Goal: Find specific page/section: Find specific page/section

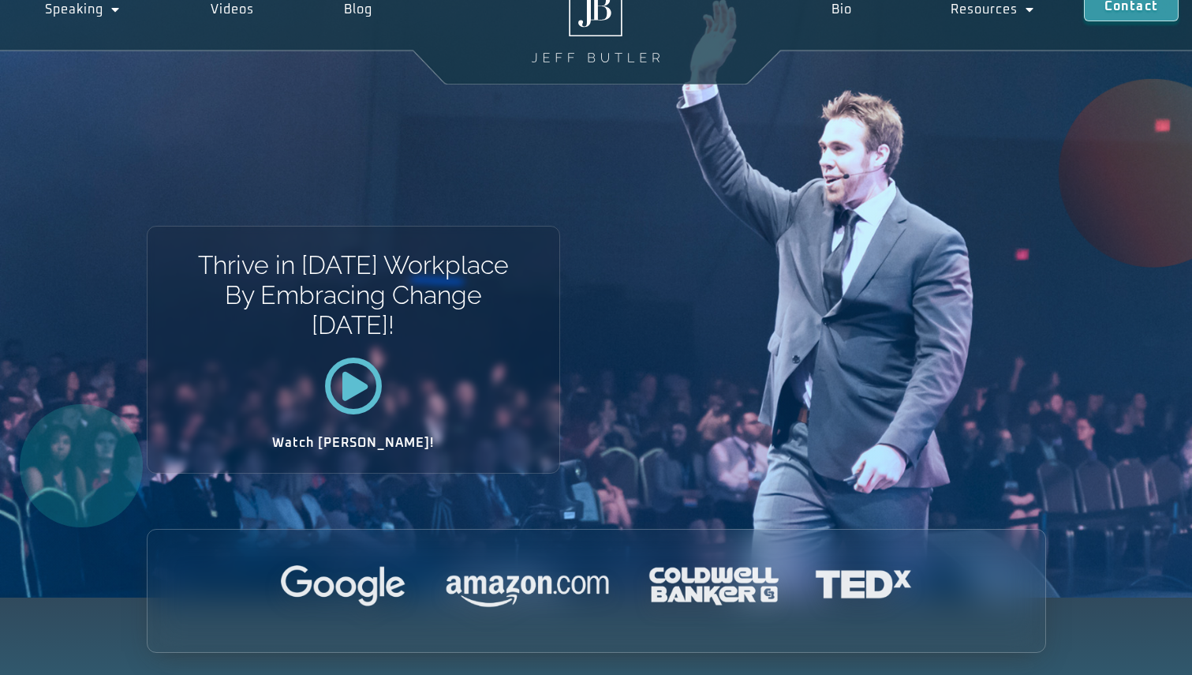
scroll to position [77, 0]
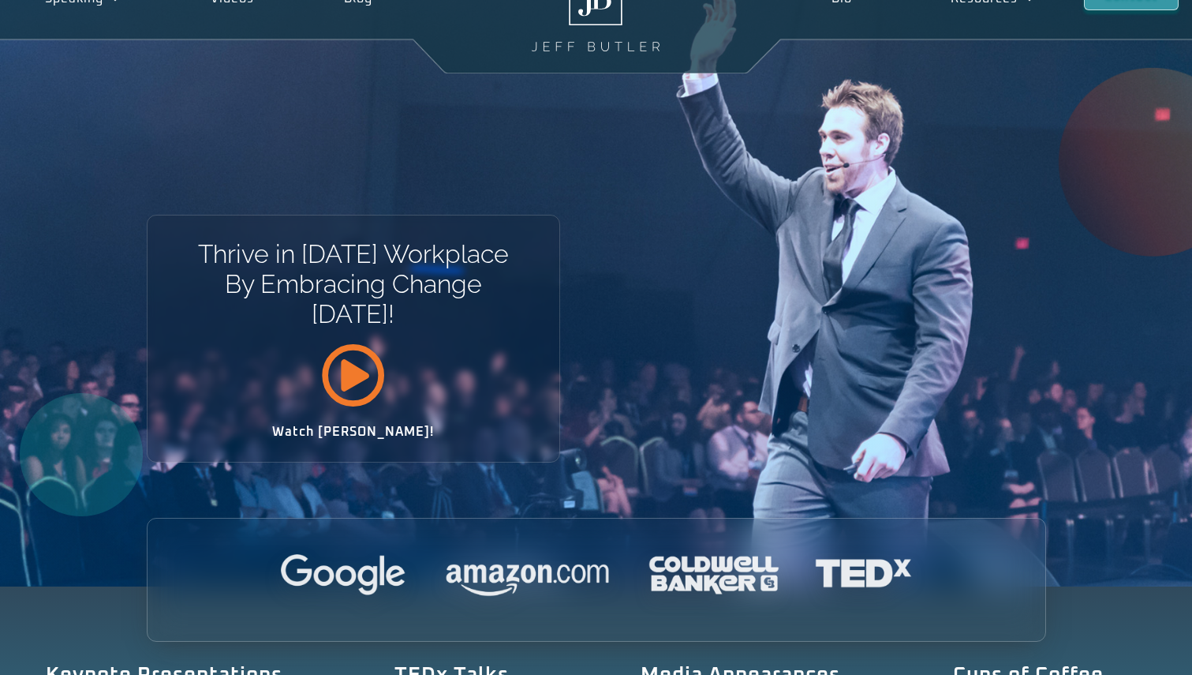
click at [372, 391] on icon at bounding box center [353, 374] width 64 height 64
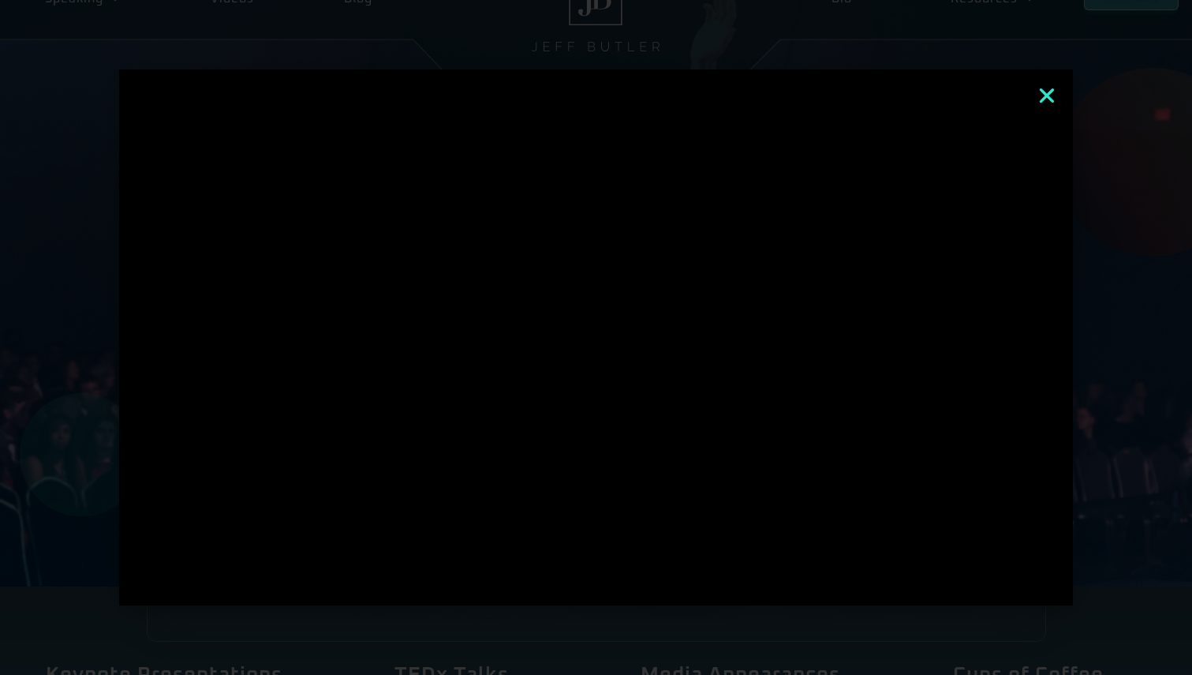
click at [1043, 96] on icon "Close" at bounding box center [1047, 95] width 21 height 21
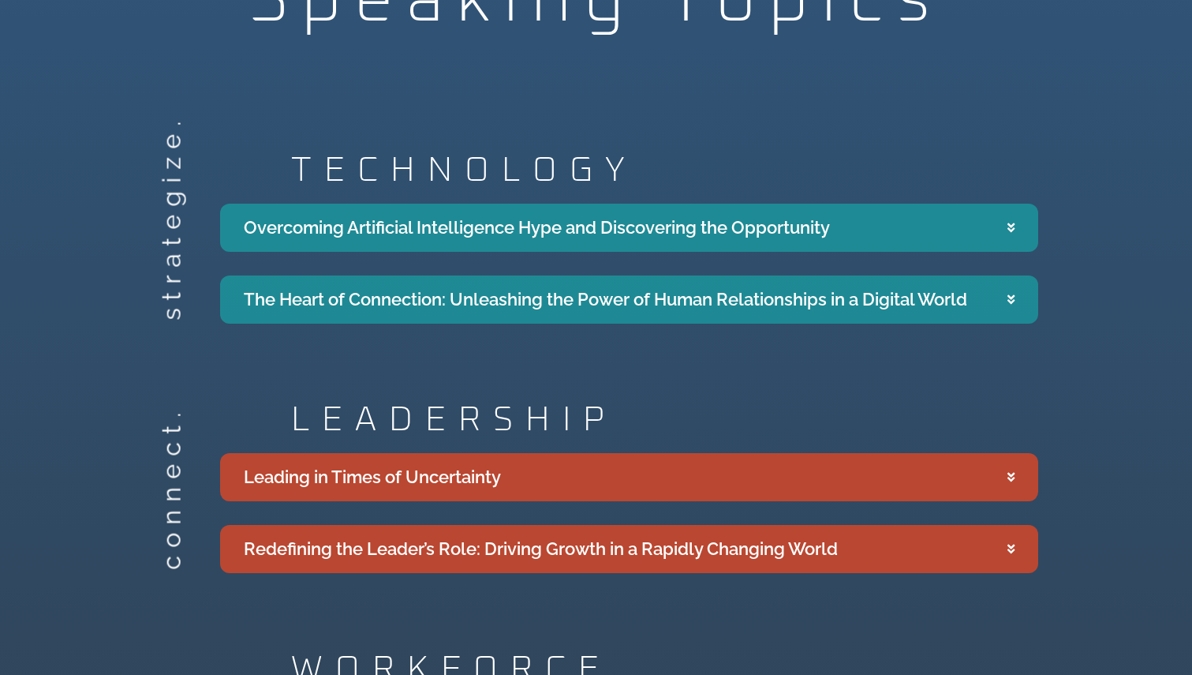
scroll to position [2712, 0]
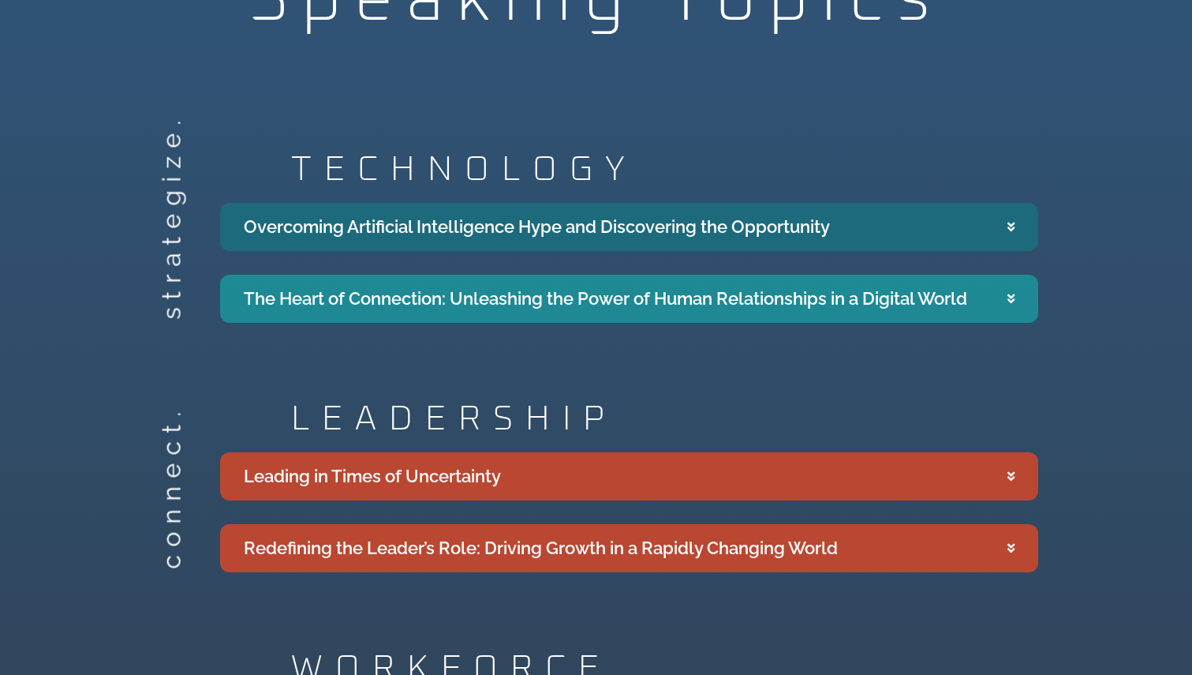
click at [478, 214] on div "Overcoming Artificial Intelligence Hype and Discovering the Opportunity" at bounding box center [537, 227] width 586 height 26
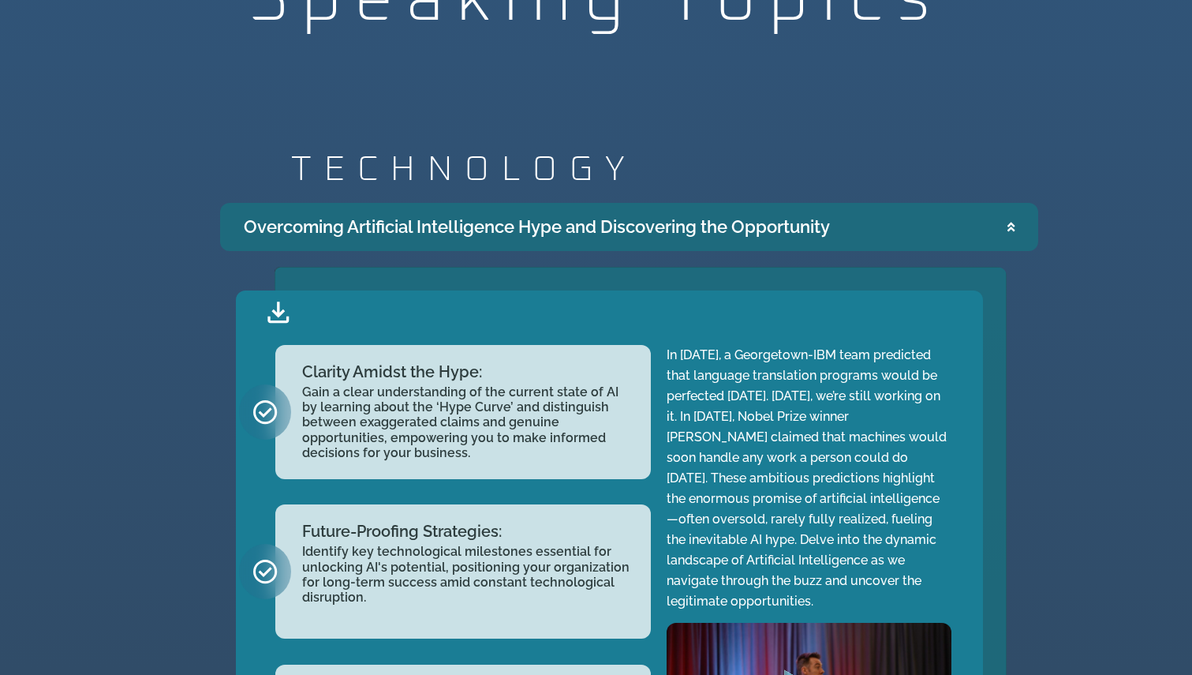
click at [477, 214] on div "Overcoming Artificial Intelligence Hype and Discovering the Opportunity" at bounding box center [537, 227] width 586 height 26
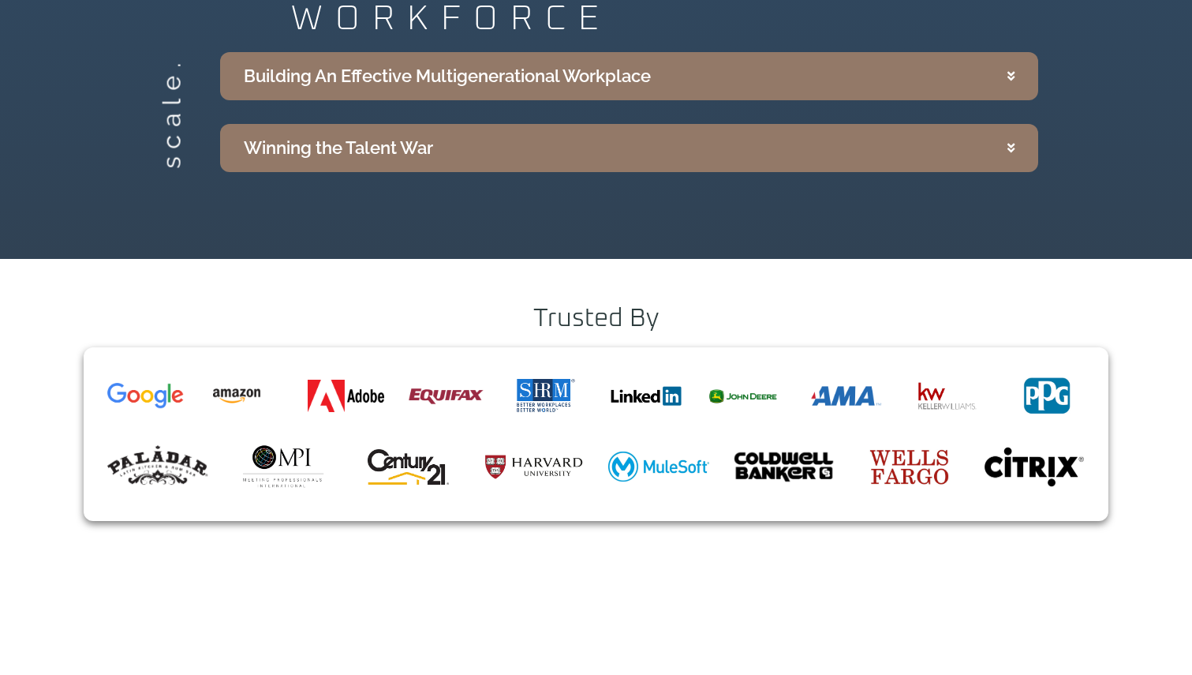
scroll to position [3317, 0]
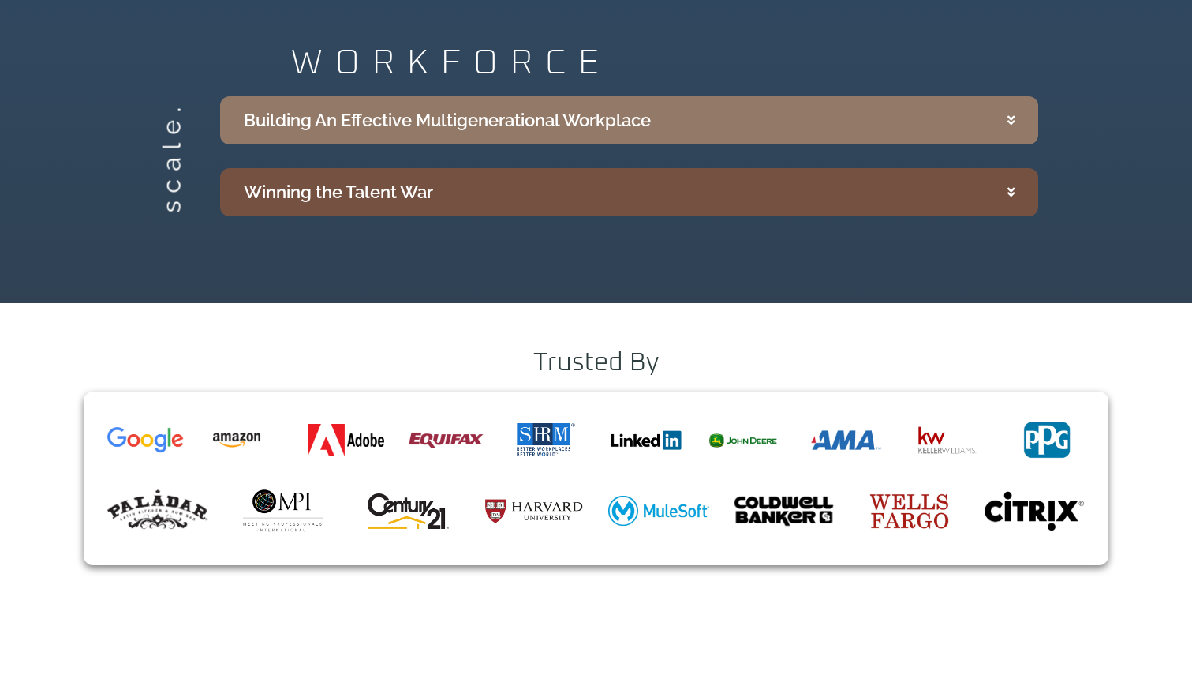
click at [320, 179] on div "Winning the Talent War" at bounding box center [338, 192] width 189 height 26
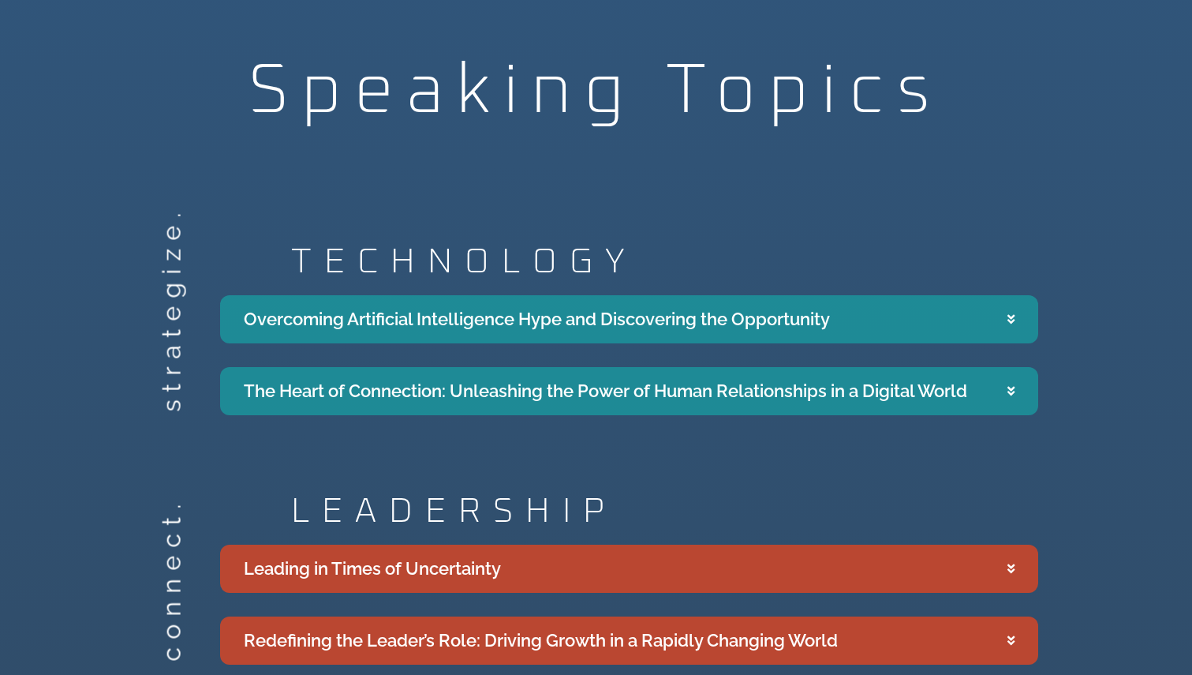
scroll to position [2702, 0]
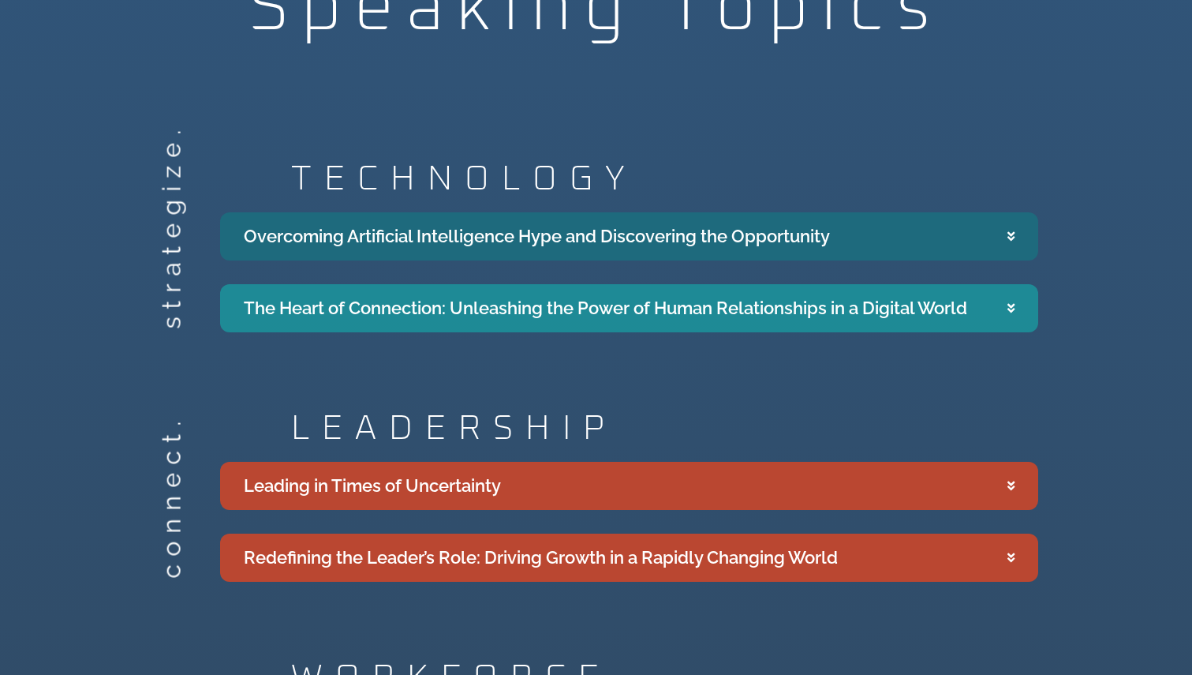
click at [366, 227] on div "Overcoming Artificial Intelligence Hype and Discovering the Opportunity" at bounding box center [537, 236] width 586 height 26
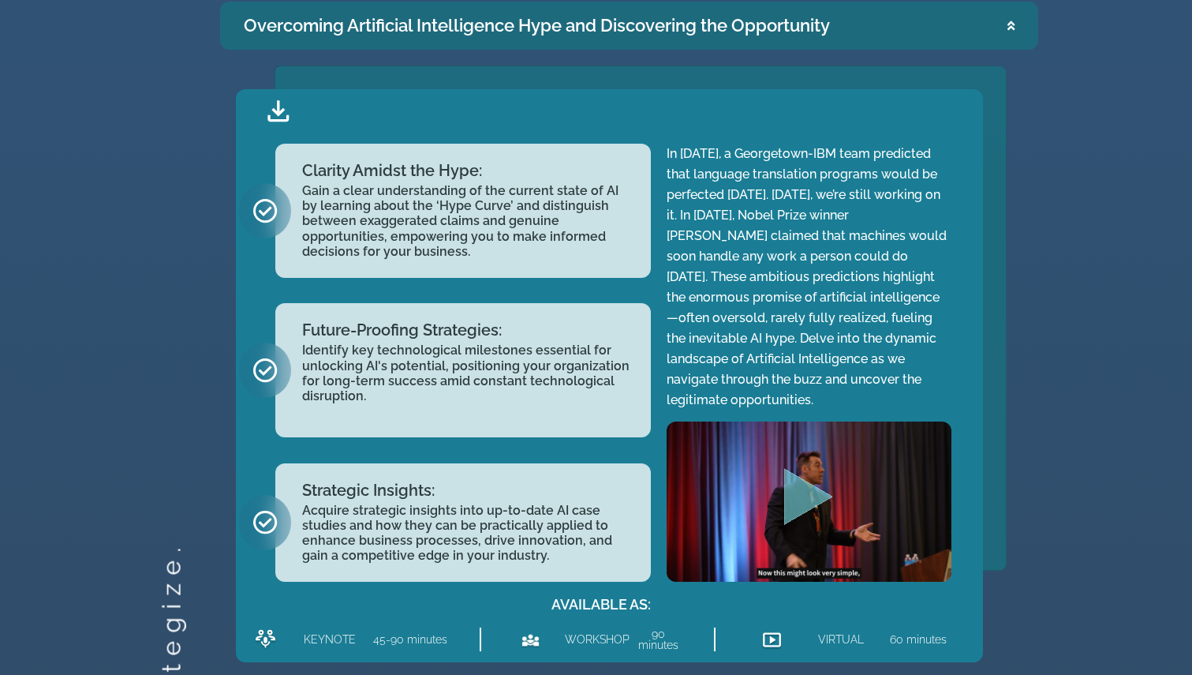
scroll to position [2914, 0]
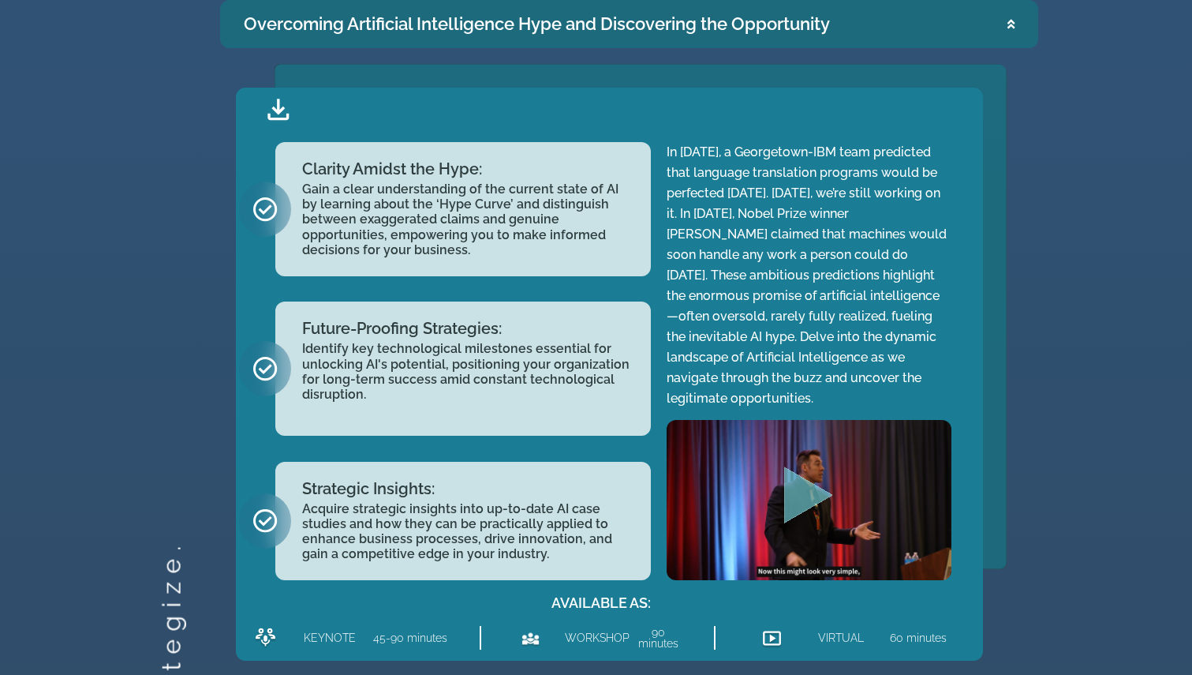
click at [799, 486] on icon "Play Video" at bounding box center [808, 494] width 49 height 57
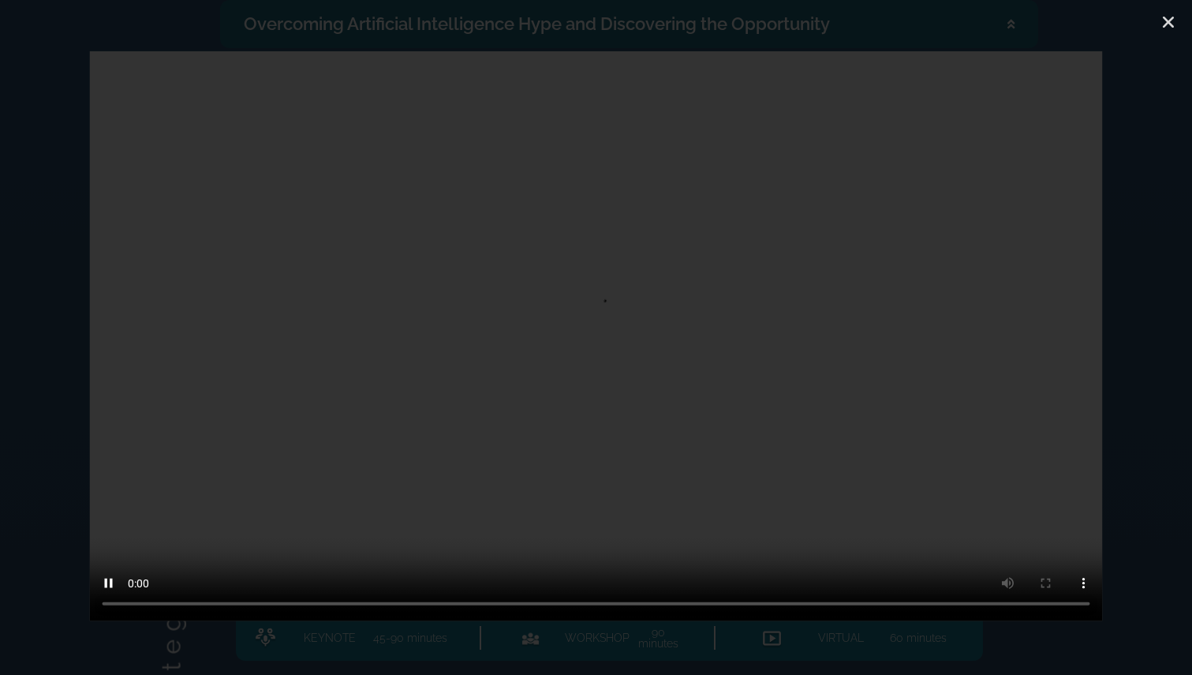
scroll to position [2947, 0]
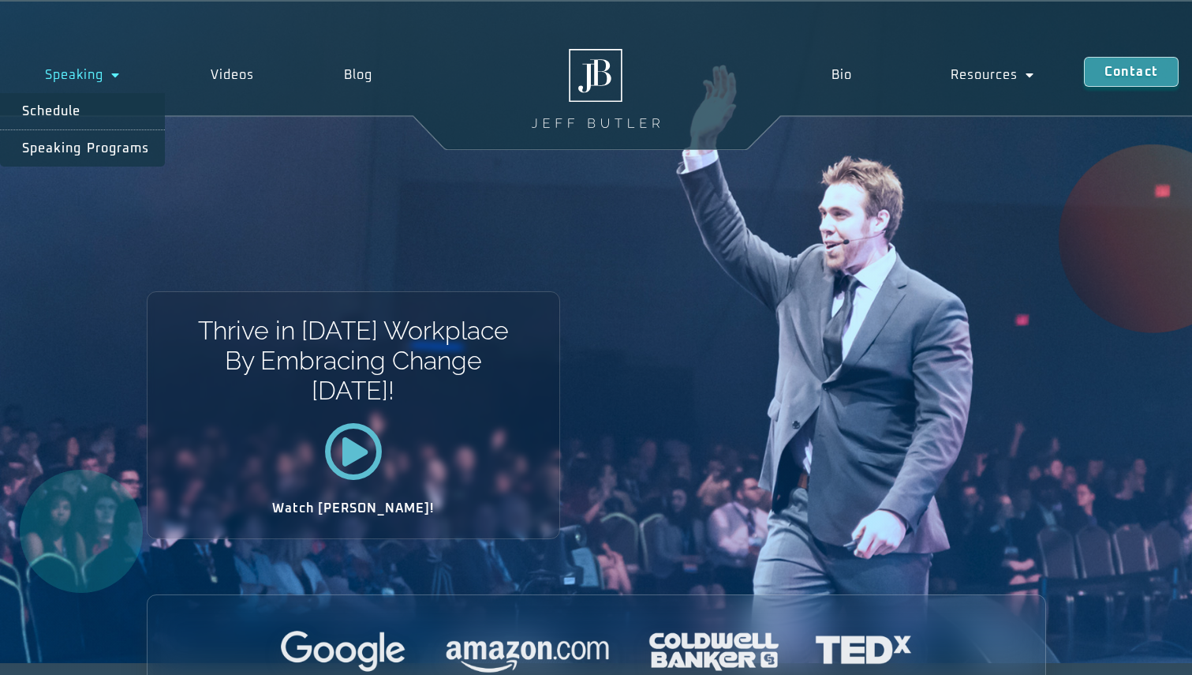
click at [104, 73] on span "Menu" at bounding box center [111, 75] width 17 height 28
click at [107, 73] on span "Menu" at bounding box center [111, 75] width 17 height 28
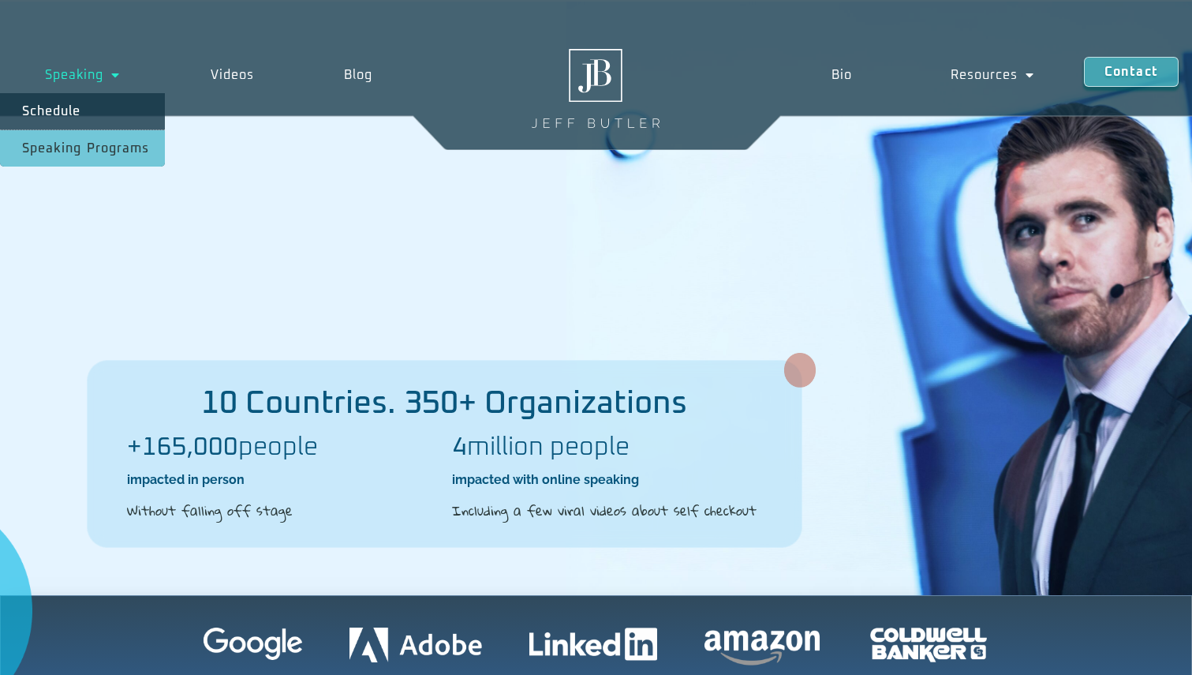
click at [95, 149] on link "Speaking Programs" at bounding box center [82, 148] width 165 height 36
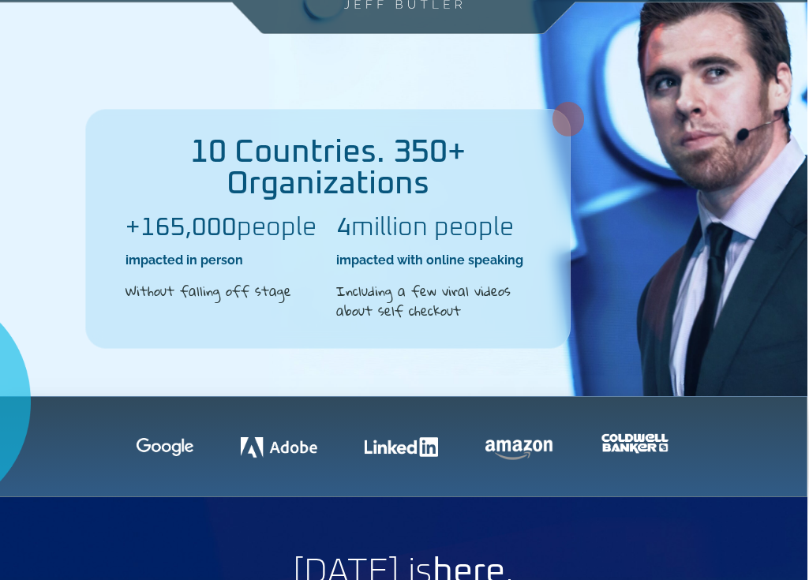
scroll to position [0, 2]
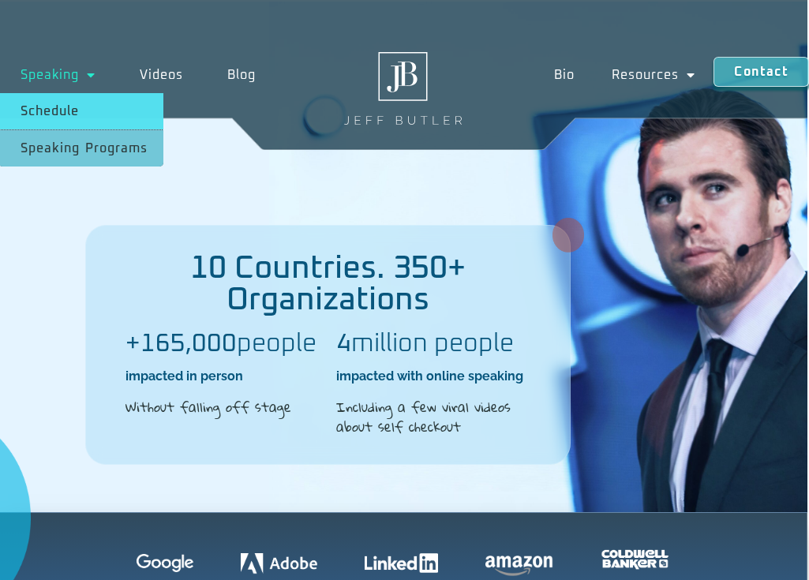
click at [75, 113] on link "Schedule" at bounding box center [80, 111] width 165 height 36
